Goal: Obtain resource: Download file/media

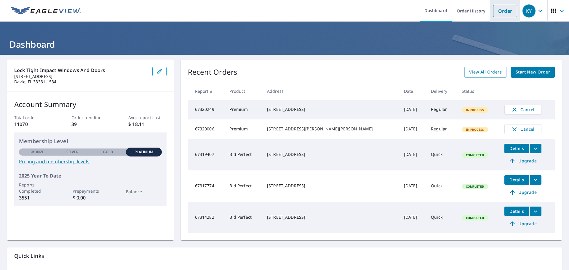
click at [498, 14] on link "Order" at bounding box center [505, 11] width 24 height 12
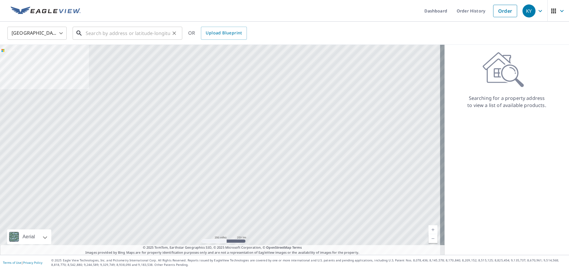
click at [92, 39] on input "text" at bounding box center [128, 33] width 84 height 17
click at [94, 36] on input "text" at bounding box center [128, 33] width 84 height 17
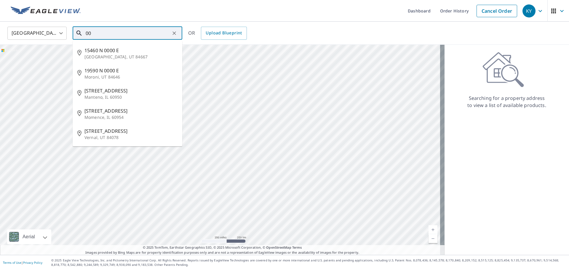
type input "0"
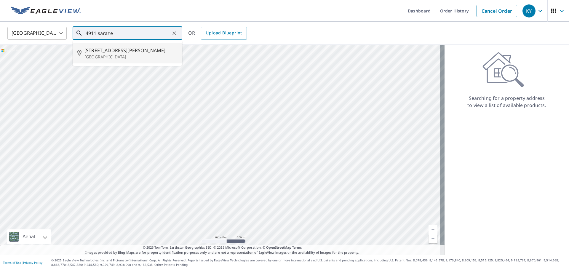
click at [96, 54] on p "[GEOGRAPHIC_DATA]" at bounding box center [130, 57] width 93 height 6
type input "[STREET_ADDRESS][PERSON_NAME][PERSON_NAME]"
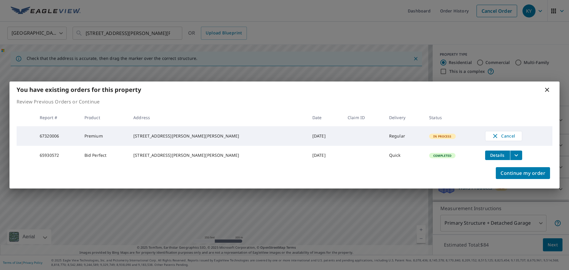
click at [512, 155] on icon "filesDropdownBtn-65930572" at bounding box center [515, 155] width 7 height 7
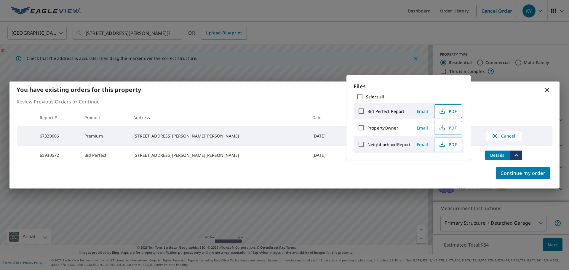
click at [451, 112] on span "PDF" at bounding box center [447, 111] width 19 height 7
click at [504, 109] on th at bounding box center [516, 117] width 72 height 17
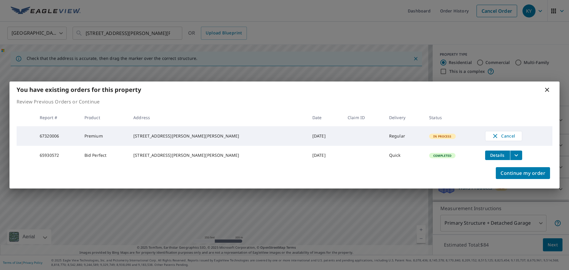
click at [512, 155] on icon "filesDropdownBtn-65930572" at bounding box center [515, 155] width 7 height 7
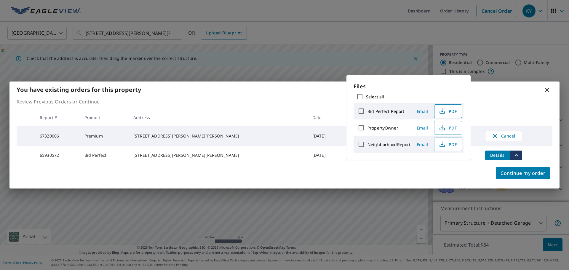
click at [445, 113] on span "PDF" at bounding box center [447, 111] width 19 height 7
